Goal: Task Accomplishment & Management: Use online tool/utility

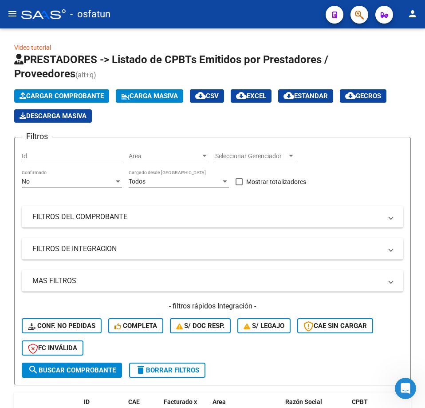
click at [358, 14] on icon "button" at bounding box center [359, 15] width 9 height 10
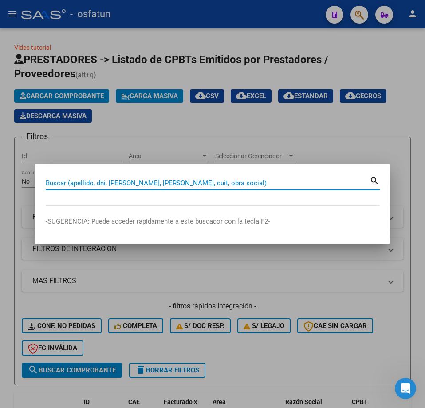
paste input "27426993169"
type input "27426993169"
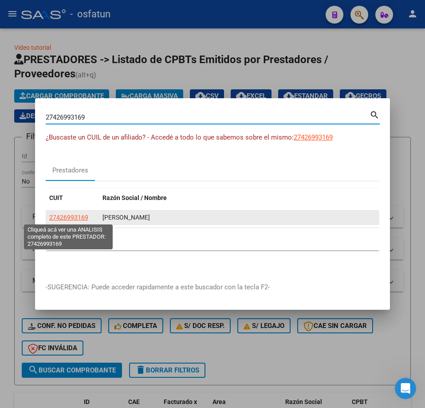
click at [77, 218] on span "27426993169" at bounding box center [68, 217] width 39 height 7
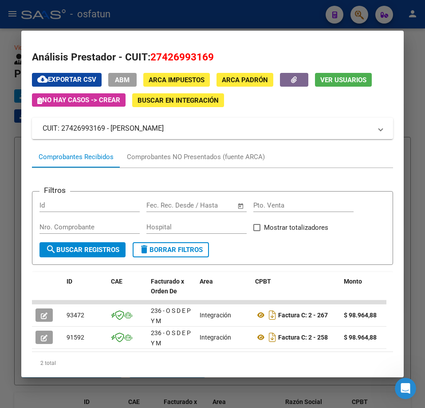
click at [285, 82] on button "button" at bounding box center [294, 80] width 28 height 14
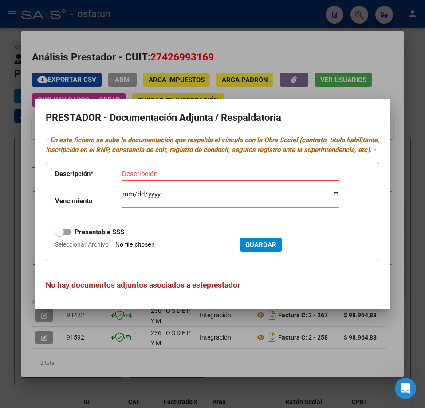
click at [349, 55] on div at bounding box center [212, 204] width 425 height 408
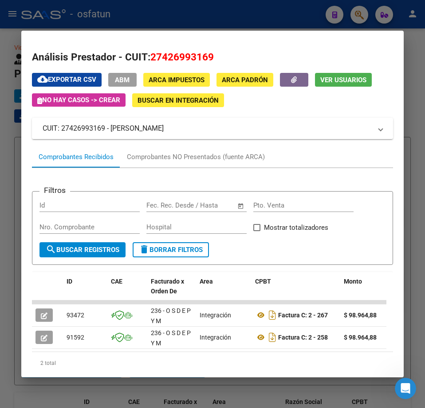
click at [313, 23] on div at bounding box center [212, 204] width 425 height 408
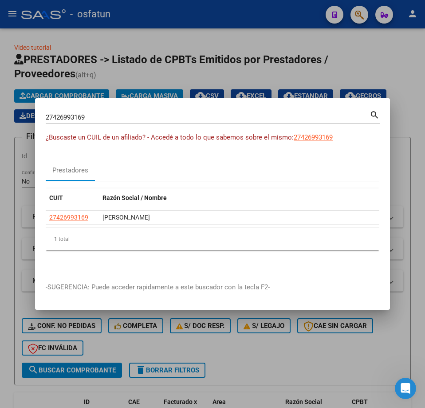
click at [351, 15] on div at bounding box center [212, 204] width 425 height 408
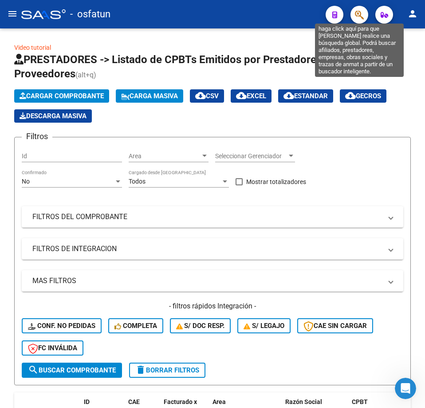
click at [356, 18] on icon "button" at bounding box center [359, 15] width 9 height 10
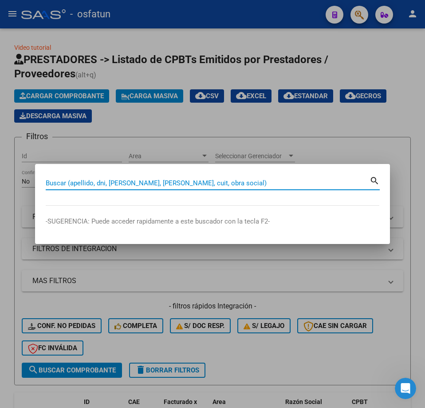
paste input "27274336027"
type input "27274336027"
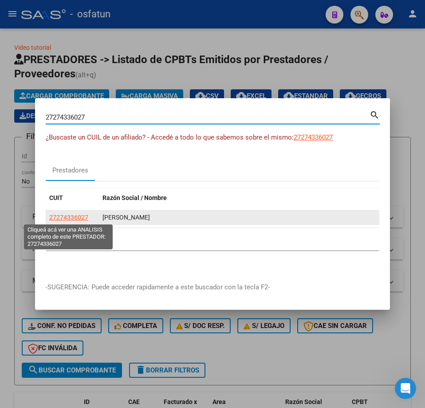
click at [87, 219] on span "27274336027" at bounding box center [68, 217] width 39 height 7
type textarea "27274336027"
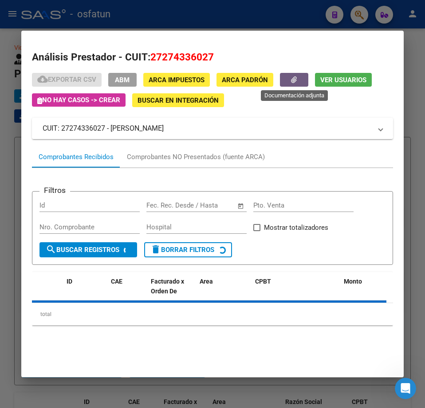
click at [296, 80] on icon "button" at bounding box center [294, 79] width 6 height 7
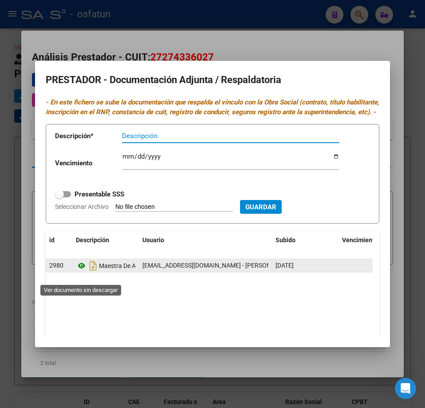
click at [82, 271] on icon at bounding box center [82, 265] width 12 height 11
